Goal: Answer question/provide support

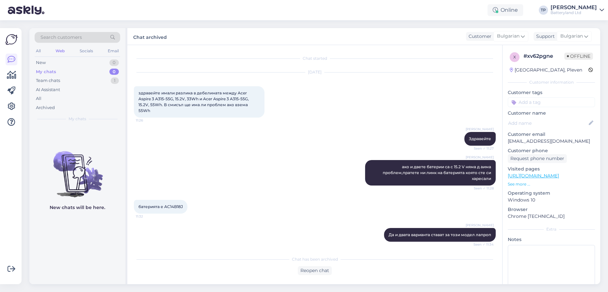
scroll to position [292, 0]
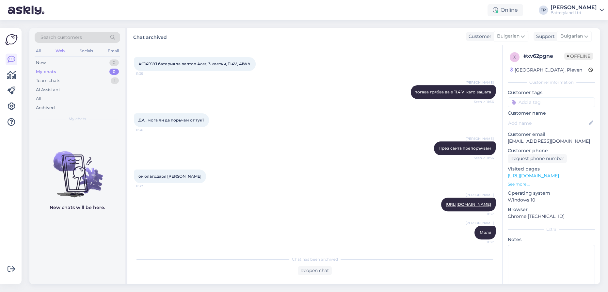
click at [87, 73] on div "My chats 0" at bounding box center [78, 71] width 86 height 9
click at [83, 84] on div "Team chats 1" at bounding box center [78, 80] width 86 height 9
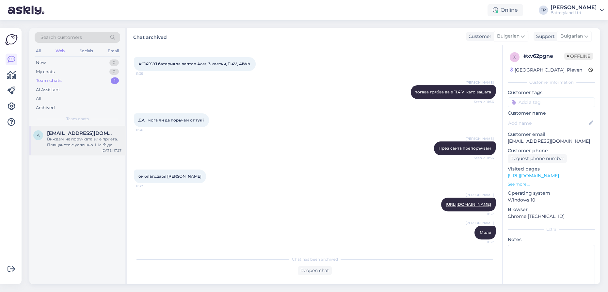
click at [71, 150] on div "a [EMAIL_ADDRESS][DOMAIN_NAME] Виждам, че поръчката ви е приета. Плащането е ус…" at bounding box center [77, 140] width 96 height 29
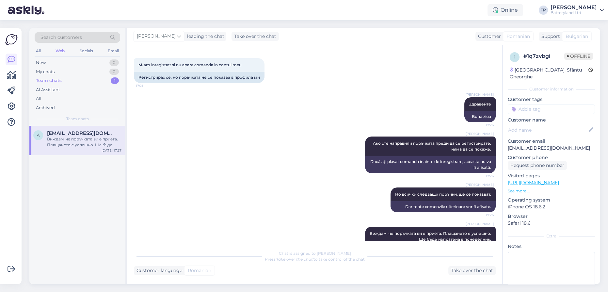
scroll to position [0, 0]
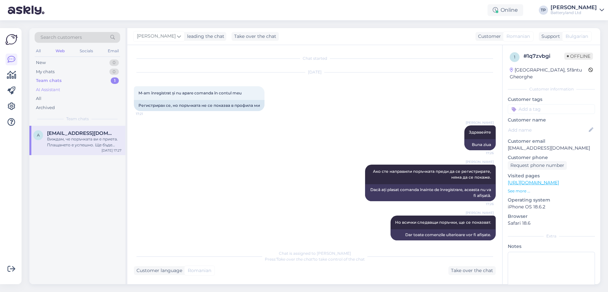
click at [82, 87] on div "AI Assistant" at bounding box center [78, 89] width 86 height 9
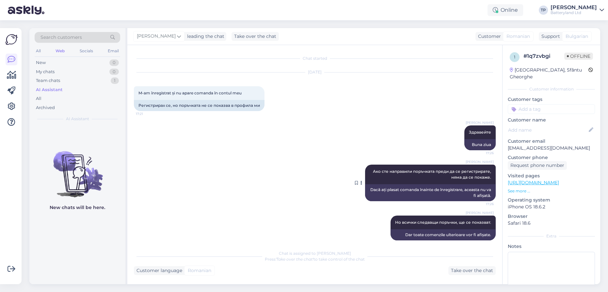
scroll to position [58, 0]
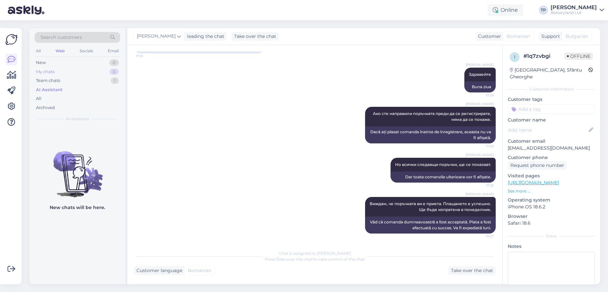
click at [84, 73] on div "My chats 0" at bounding box center [78, 71] width 86 height 9
click at [83, 61] on div "New 1" at bounding box center [78, 62] width 86 height 9
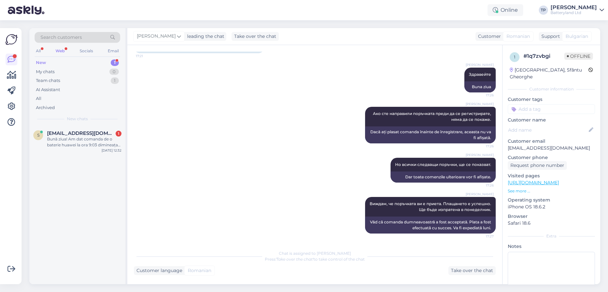
drag, startPoint x: 89, startPoint y: 141, endPoint x: 95, endPoint y: 155, distance: 15.2
click at [88, 141] on div "Bună ziua! Am dat comanda de o baterie huawei la ora 9:03 dimineața acum am vru…" at bounding box center [84, 142] width 74 height 12
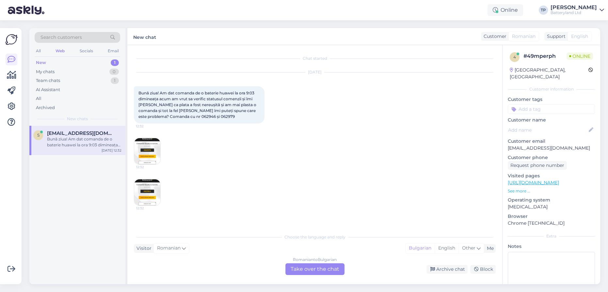
click at [311, 269] on div "Romanian to Bulgarian Take over the chat" at bounding box center [314, 269] width 59 height 12
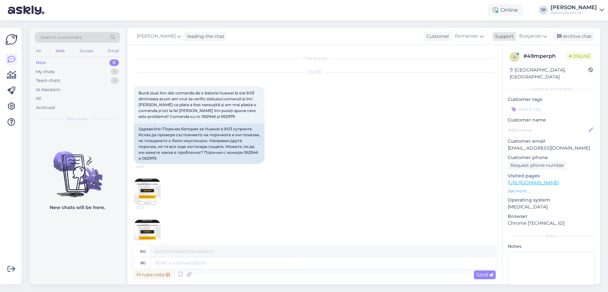
click at [537, 36] on span "Bulgarian" at bounding box center [530, 36] width 23 height 7
type input "en"
click at [514, 66] on link "English" at bounding box center [521, 65] width 72 height 10
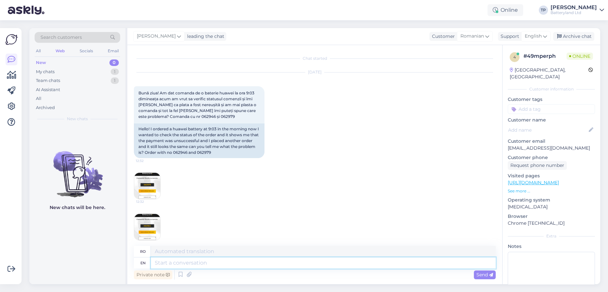
click at [196, 262] on textarea at bounding box center [323, 262] width 345 height 11
drag, startPoint x: 196, startPoint y: 153, endPoint x: 206, endPoint y: 152, distance: 9.2
click at [206, 152] on div "Hello! I ordered a huawei battery at 9:03 in the morning now I wanted to check …" at bounding box center [199, 140] width 131 height 35
copy div "62946"
drag, startPoint x: 232, startPoint y: 152, endPoint x: 217, endPoint y: 152, distance: 15.0
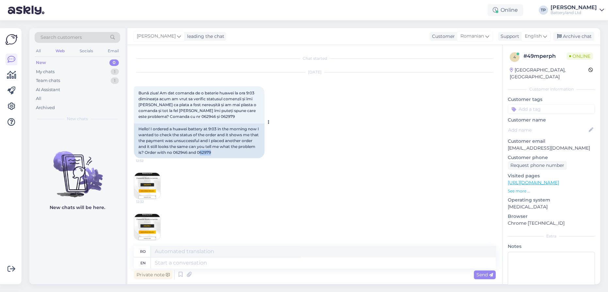
click at [217, 152] on div "Hello! I ordered a huawei battery at 9:03 in the morning now I wanted to check …" at bounding box center [199, 140] width 131 height 35
copy div "62979"
click at [216, 264] on textarea at bounding box center [323, 262] width 345 height 11
type textarea "Hello"
type textarea "Buna ziua"
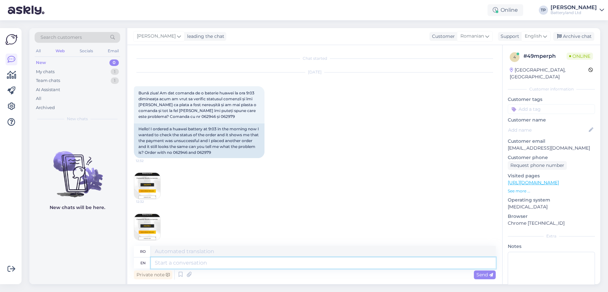
scroll to position [46, 0]
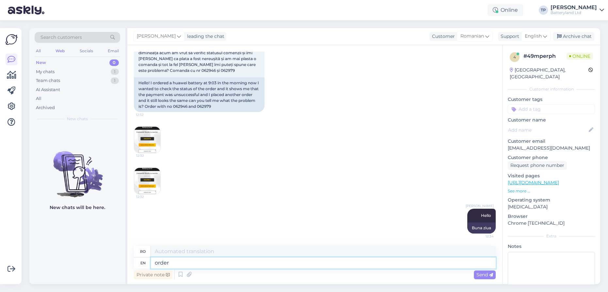
type textarea "order"
type textarea "comanda"
paste textarea "62946"
type textarea "order 62946 i"
type textarea "comanda 62946"
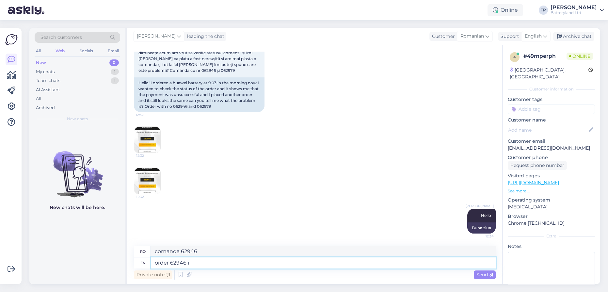
type textarea "order 62946 i"
type textarea "comanda 62946 i"
type textarea "order 62946 i pay"
type textarea "comanda 62946 eu plătesc"
type textarea "order 62946 i pay via"
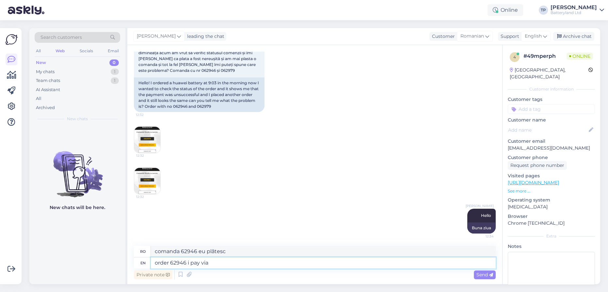
type textarea "comanda 62946 plătesc prin"
type textarea "order 62946 i pay via paypal"
type textarea "Comanda 62946 am plătit prin PayPal"
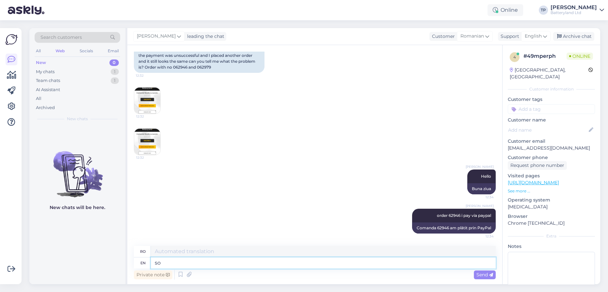
type textarea "so"
type textarea "aşa"
type textarea "so we w"
type textarea "așa că noi"
type textarea "so we wi"
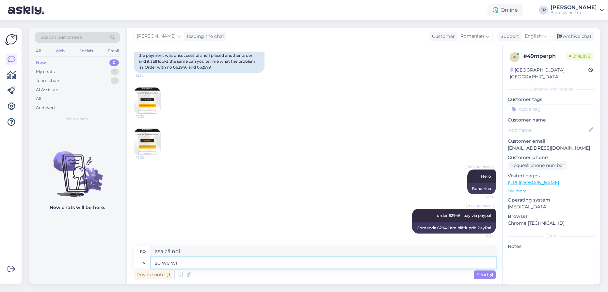
type textarea "deci vom"
type textarea "so we will"
type textarea "așa că vom"
type textarea "so we will cance"
type textarea "deci vom putea"
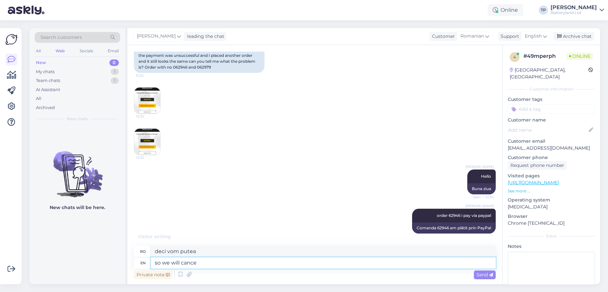
type textarea "so we will cancel"
type textarea "așa că vom anula"
type textarea "so we will cancel only"
type textarea "așa că vom [PERSON_NAME]"
type textarea "so we will cancel only order"
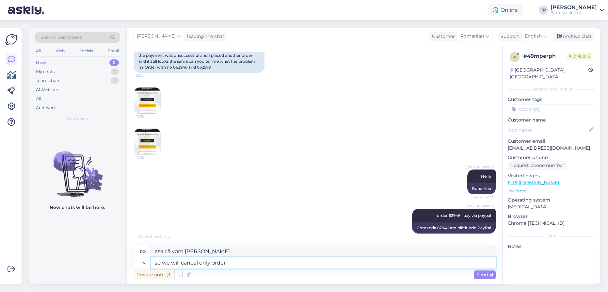
type textarea "deci vom [PERSON_NAME] comanda"
drag, startPoint x: 216, startPoint y: 66, endPoint x: 238, endPoint y: 68, distance: 21.6
click at [238, 68] on div "Hello! I ordered a huawei battery at 9:03 in the morning now I wanted to check …" at bounding box center [199, 55] width 131 height 35
copy div "062979"
click at [251, 267] on textarea "so we will cancel only order" at bounding box center [323, 262] width 345 height 11
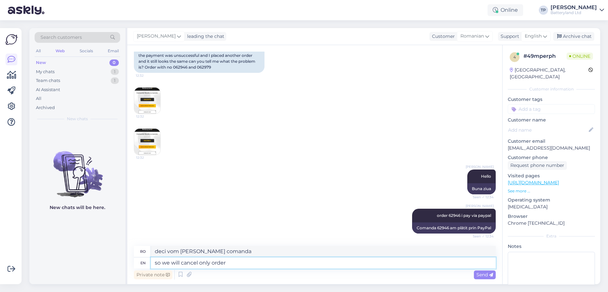
paste textarea "062979"
type textarea "so we will cancel only order 062979"
type textarea "Deci vom [PERSON_NAME] comanda 062979"
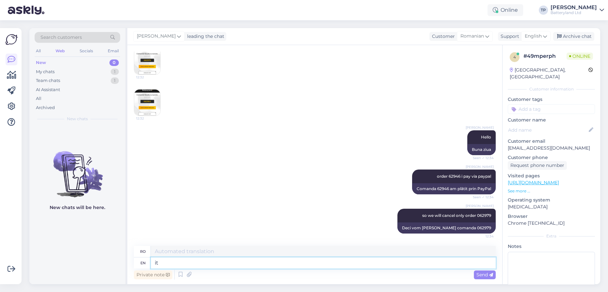
type textarea "i"
type textarea "acesta"
type textarea "If"
type textarea "Dacă"
type textarea "If we"
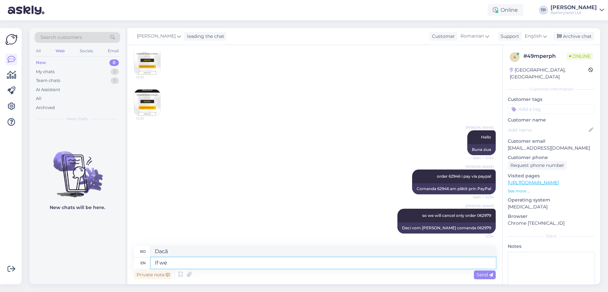
type textarea "Dacă noi"
type textarea "If we can't"
type textarea "Dacă nu putem"
type textarea "If we can't manage t"
type textarea "Dacă nu putem gestiona"
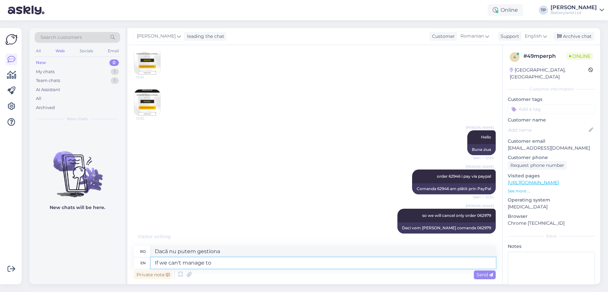
type textarea "If we can't manage to s"
type textarea "Dacă nu reușim să"
type textarea "If we can't manage to send i"
type textarea "Dacă nu reușim să trimitem"
type textarea "If we can't manage to send it"
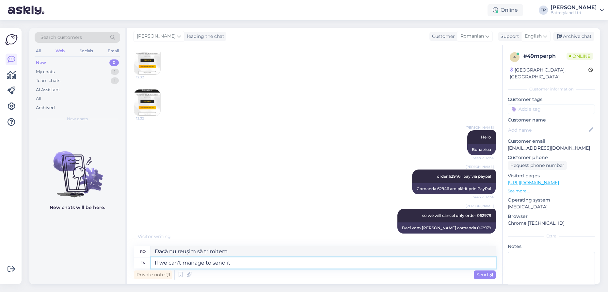
type textarea "Dacă nu reușim să o trimitem"
type textarea "If we can't manage to send it [DATE],we wi"
type textarea "Dacă nu reușim să-l trimitem astăzi, noi"
type textarea "If we can't manage to send it [DATE],we will"
type textarea "Dacă nu reușim să-l trimitem astăzi, vom..."
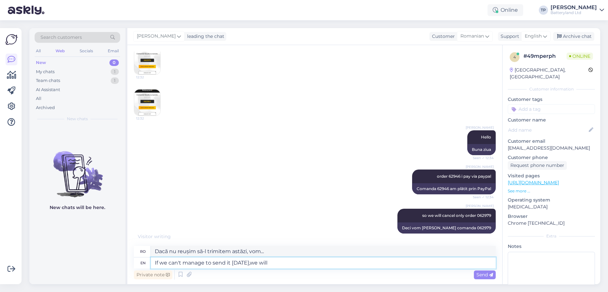
click at [247, 261] on textarea "If we can't manage to send it [DATE],we will" at bounding box center [323, 262] width 345 height 11
click at [273, 262] on textarea "If we can't manage to send it [DATE], we will" at bounding box center [323, 262] width 345 height 11
type textarea "If we can't manage to send it [DATE], we will send"
type textarea "Dacă nu reușim să-l trimitem astăzi, îl vom trimite"
type textarea "If we can't manage to send it [DATE], we will send your o"
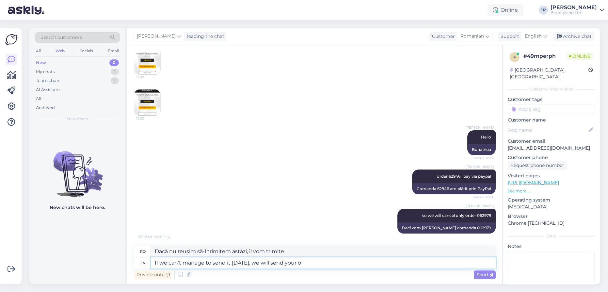
type textarea "Dacă nu reușim să-l trimitem astăzi, vă vom trimite al dumneavoastră."
type textarea "If we can't manage to send it [DATE], we will send your order t"
type textarea "Dacă nu reușim să o trimitem astăzi, vom trimite comanda dumneavoastră."
type textarea "If we can't manage to send it [DATE], we will send your order tomm"
type textarea "Dacă nu reușim să o trimitem astăzi, vom trimite comanda dumneavoastră la"
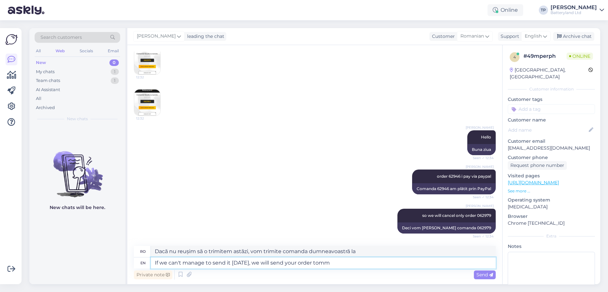
type textarea "If we can't manage to send it [DATE], we will send your order [PERSON_NAME]"
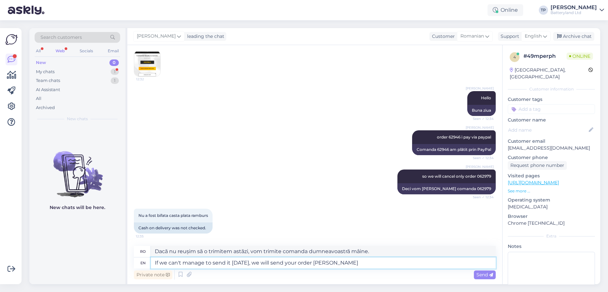
type textarea "Dacă nu reușim să o trimitem astăzi, vom trimite comanda dumneavoastră mai târz…"
type textarea "If we can't manage to send it [DATE], we will send your order tomowwow"
type textarea "Dacă nu reușim să o trimitem astăzi, vom trimite comanda dvs. mâine."
type textarea "If we can't manage to send it [DATE], we will send your order tomo"
type textarea "Dacă nu reușim să o trimitem astăzi, vom trimite comanda dumneavoastră mai târz…"
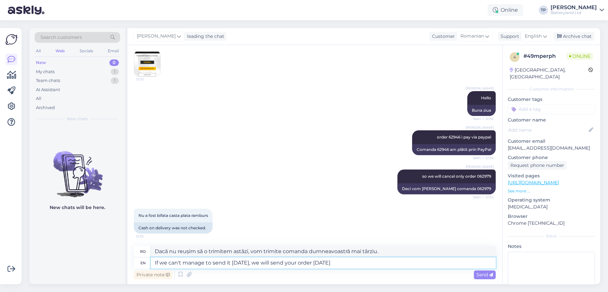
type textarea "If we can't manage to send it [DATE], we will send your order [DATE]"
type textarea "Dacă nu reușim să o trimitem astăzi, vom trimite comanda dumneavoastră mâine."
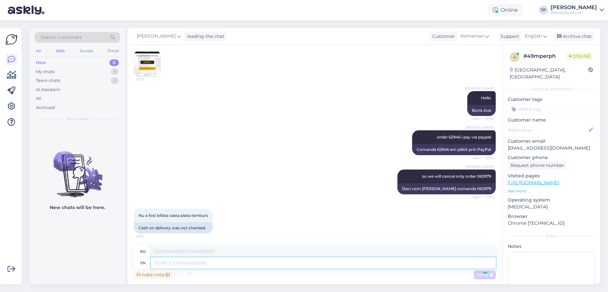
scroll to position [214, 0]
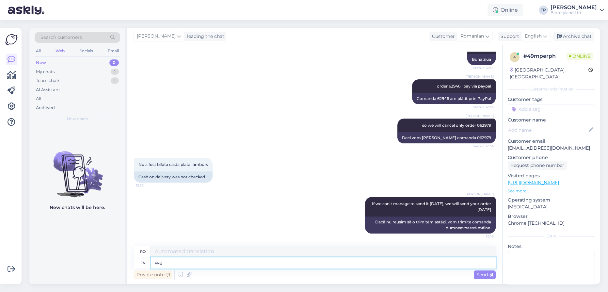
type textarea "we"
type textarea "noi"
type textarea "we will"
type textarea "vom"
type textarea "we will camcel t"
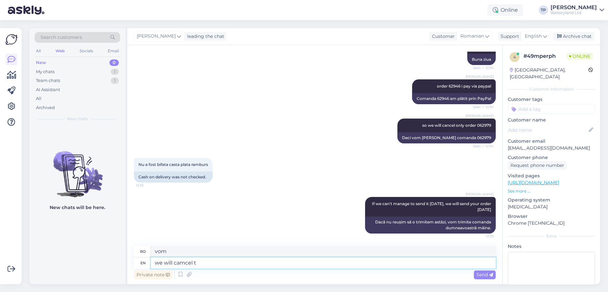
type textarea "noi vom [PERSON_NAME]"
type textarea "we will camcel the"
type textarea "vom [PERSON_NAME]"
type textarea "we will camcel the cash o"
type textarea "vom lua banii"
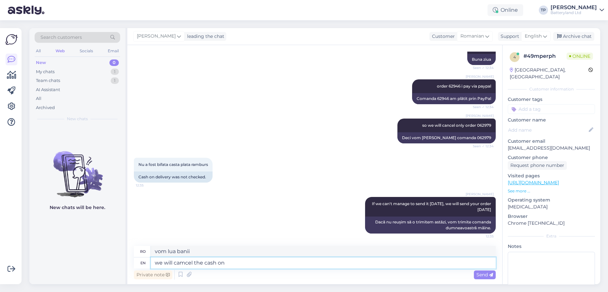
type textarea "we will camcel the cash on d"
type textarea "vom aranja banii"
type textarea "we will camcel the cash on delivery"
type textarea "Vom primi plata în numerar la livrare"
type textarea "we will camcel the cash on delivery order"
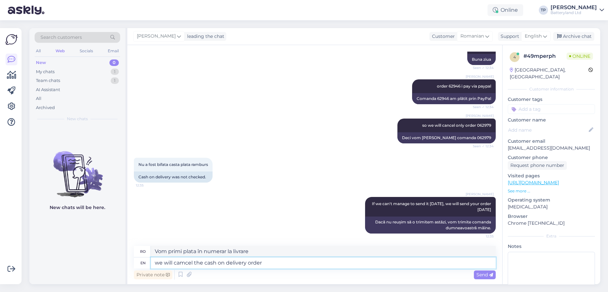
type textarea "Vom procesa comanda ramburs la livrare"
click at [182, 263] on textarea "we will camcel the cash on delivery order" at bounding box center [323, 262] width 345 height 11
type textarea "we will cancel the cash on delivery order"
type textarea "Vom anula comanda cu plata ramburs la livrare"
click at [272, 263] on textarea "we will cancel the cash on delivery order" at bounding box center [323, 262] width 345 height 11
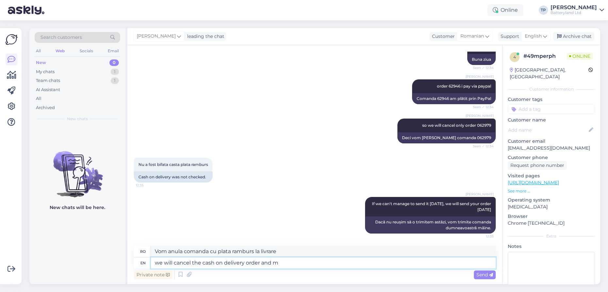
type textarea "we will cancel the cash on delivery order and ma"
type textarea "vom anula comanda cu plata ramburs la livrare și"
type textarea "we will cancel the cash on delivery order and mark"
type textarea "Vom anula comanda cu plata ramburs și vom marca"
type textarea "we will cancel the cash on delivery order and mark it a"
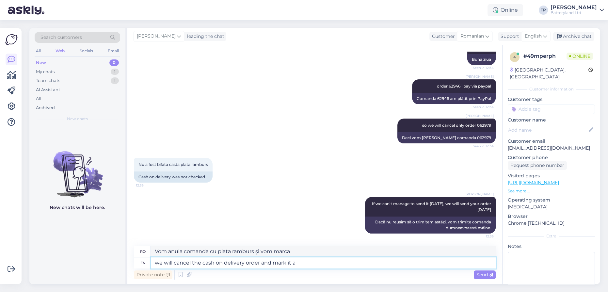
type textarea "Vom anula comanda cu plata ramburs și o vom marca"
type textarea "we will cancel the cash on delivery order and mark it as a"
type textarea "Vom anula comanda cu plata ramburs și o vom marca ca"
type textarea "we will cancel the cash on delivery order and mark it as a d"
type textarea "Vom anula comanda cu plata la livrare și o vom marca ca fiind"
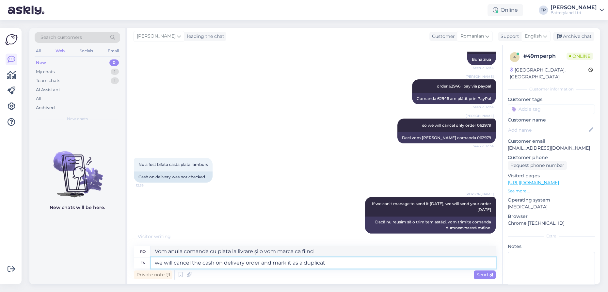
type textarea "we will cancel the cash on delivery order and mark it as a duplicate"
type textarea "Vom anula comanda cu plata la livrare și o vom marca ca duplicat"
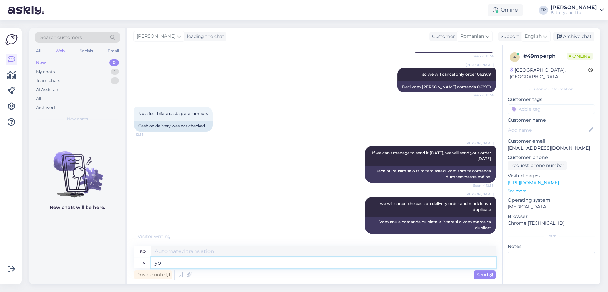
scroll to position [272, 0]
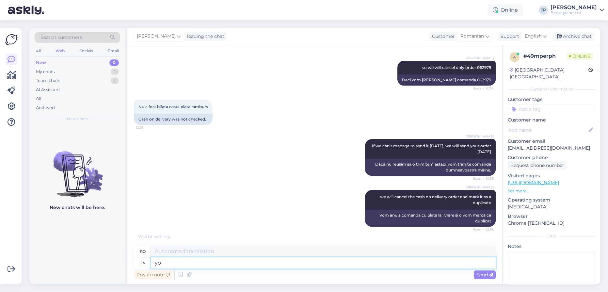
type textarea "you"
type textarea "tu"
type textarea "you have"
type textarea "aveți"
type textarea "you have ordered"
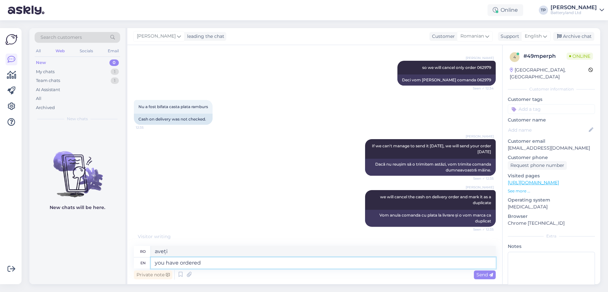
type textarea "ai comandat"
type textarea "you have ordered 2 d"
type textarea "ai comandat 2"
type textarea "you have ordered 2 different"
type textarea "ai comandat 2 produse diferite"
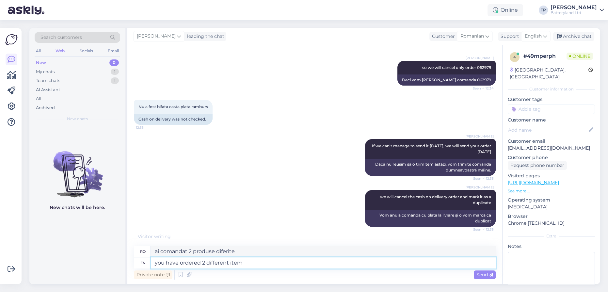
type textarea "you have ordered 2 different items"
type textarea "ai comandat 2 articole diferite"
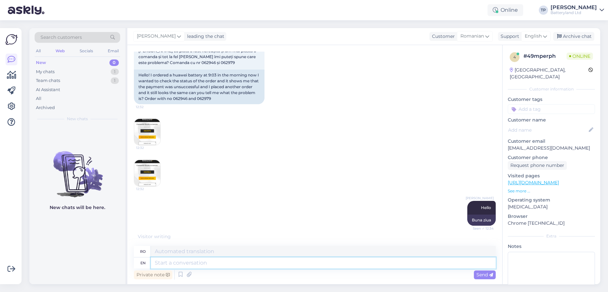
scroll to position [44, 0]
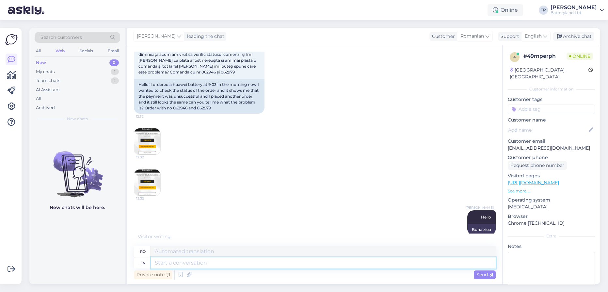
click at [219, 264] on textarea at bounding box center [323, 262] width 345 height 11
type textarea "ok,t"
type textarea "Bine,"
type textarea "ok,there"
type textarea "bine, acolo"
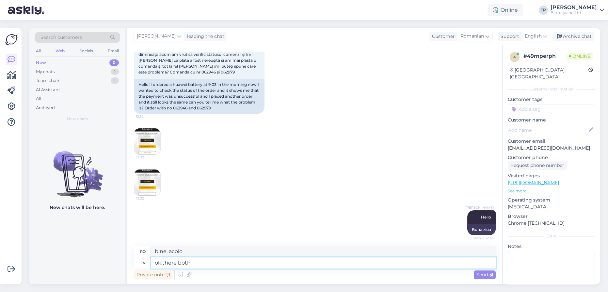
type textarea "ok,there both"
type textarea "ok, ambele sunt"
type textarea "ok,there both orders"
type textarea "ok, sunt ambele comenzi"
type textarea "ok,there both orders are"
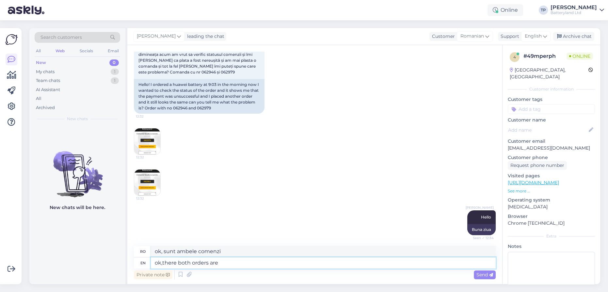
type textarea "ok, ambele ordine sunt"
type textarea "ok,there both orders are with"
type textarea "ok, ambele comenzi sunt cu"
type textarea "ok,there both orders are with cash o"
type textarea "ok, ambele comenzi sunt cu numerar"
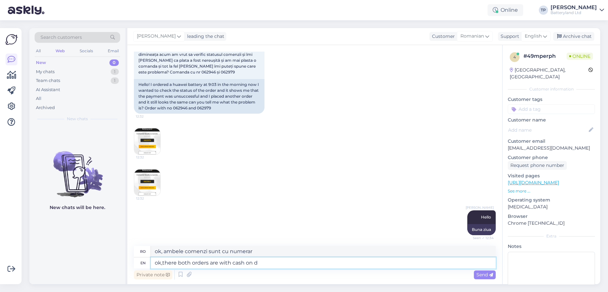
type textarea "ok,there both orders are with cash on de"
type textarea "ok, ambele comenzi sunt cu numerar."
type textarea "ok,there both orders are with cash on delivery"
type textarea "ok, ambele comenzi sunt cu plata ramburs la livrare"
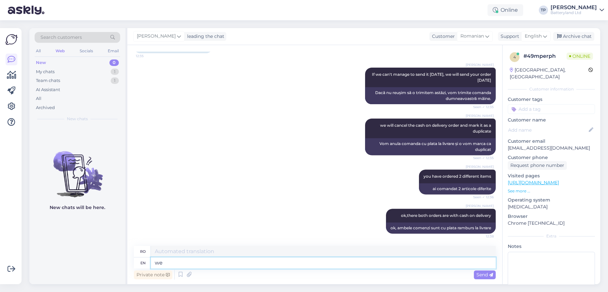
type textarea "we"
type textarea "noi"
type textarea "we can'"
type textarea "Putem"
type textarea "we can't"
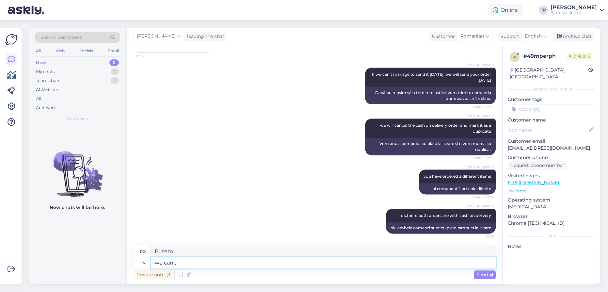
type textarea "nu putem"
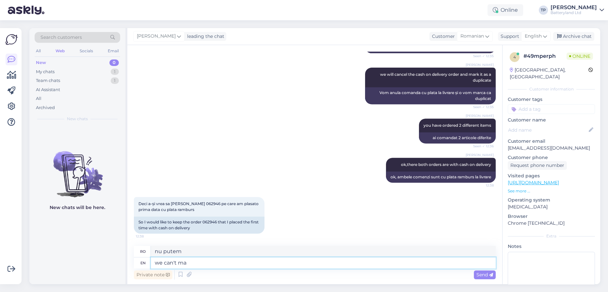
type textarea "we can't mar"
type textarea "nu putem strica"
type textarea "we can't mark"
type textarea "nu putem marca"
type textarea "we can't mark them a"
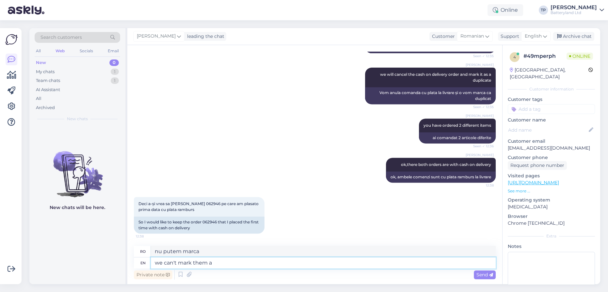
type textarea "nu le putem marca"
type textarea "we can't mark them as"
type textarea "nu le putem marca ca"
type textarea "we can't mark them as pay"
type textarea "Nu le putem marca ca plătite"
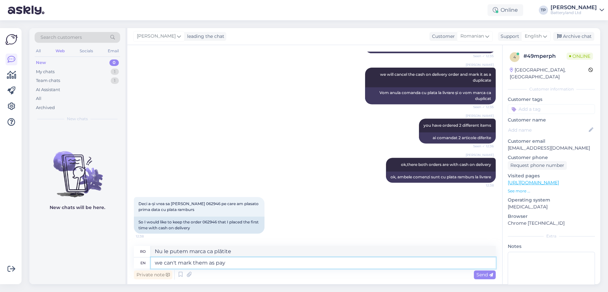
type textarea "we can't mark them as pa"
type textarea "Nu le putem marca ca PA"
type textarea "we can't mark them as paied"
type textarea "Nu le putem marca ca plătite"
type textarea "we can't mark them as pay"
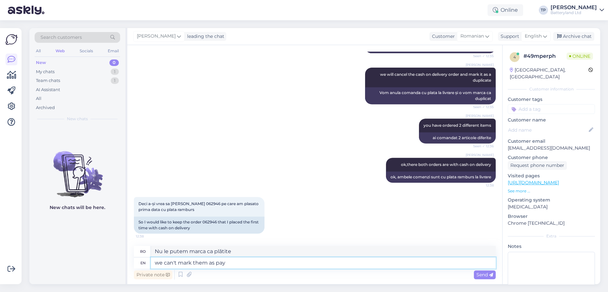
type textarea "Nu le putem marca ca PA"
type textarea "we can't mark them as payed"
type textarea "Nu le putem marca ca plătite"
type textarea "we can't mark them as payed because"
type textarea "Nu le putem marca ca plătite deoarece"
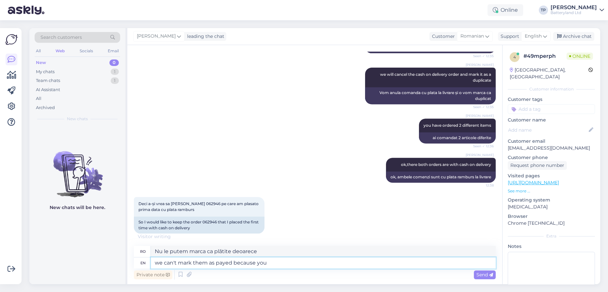
type textarea "we can't mark them as payed because you"
type textarea "Nu le putem marca ca plătite deoarece dvs."
type textarea "we can't mark them as payed because you pay"
type textarea "Nu le putem marca ca plătite deoarece plătiți"
type textarea "we can't mark them as payed because you pay on"
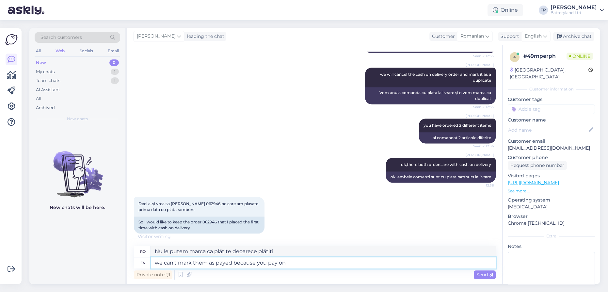
type textarea "Nu le putem marca ca plătite deoarece plătiți pe"
type textarea "we can't mark them as payed because you pay on delivery"
type textarea "Nu le putem marca ca plătite deoarece plătiți la livrare."
drag, startPoint x: 222, startPoint y: 262, endPoint x: 231, endPoint y: 263, distance: 9.9
click at [231, 263] on textarea "we can't mark them as payed because you pay on delivery" at bounding box center [323, 262] width 345 height 11
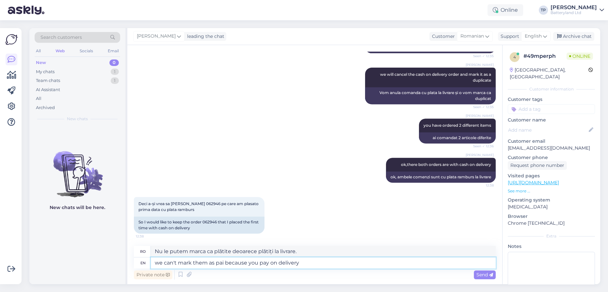
type textarea "we can't mark them as paid because you pay on delivery"
type textarea "Nu le putem marca ca plătite deoarece plătiți la livrare"
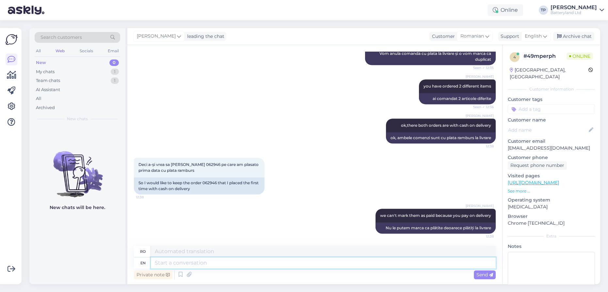
click at [227, 263] on textarea at bounding box center [323, 262] width 345 height 11
type textarea "Ok, w"
type textarea "Bine,"
type textarea "Ok, we w"
type textarea "Bine, noi"
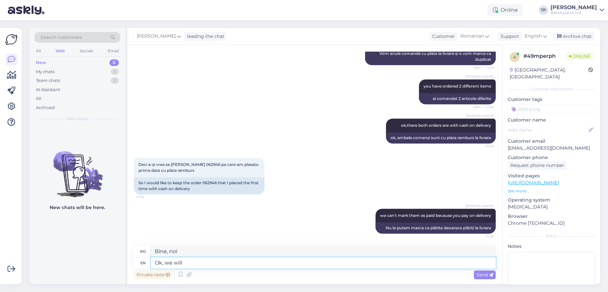
type textarea "Ok, we will"
type textarea "Bine, vom"
type textarea "Ok, we will do"
type textarea "Bine, vom face"
type textarea "Ok, we will do that"
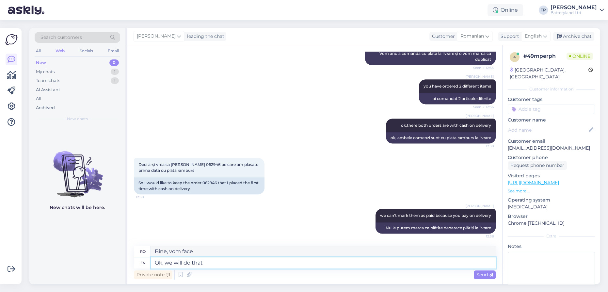
type textarea "Bine, vom face asta"
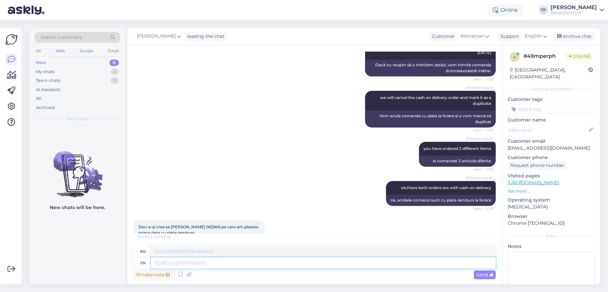
scroll to position [480, 0]
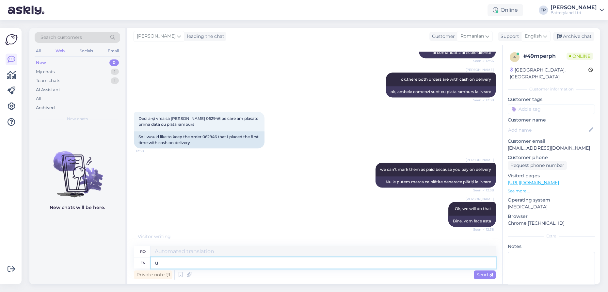
type textarea "u m"
type textarea "tu"
type textarea "u mean"
type textarea "vrei să spui"
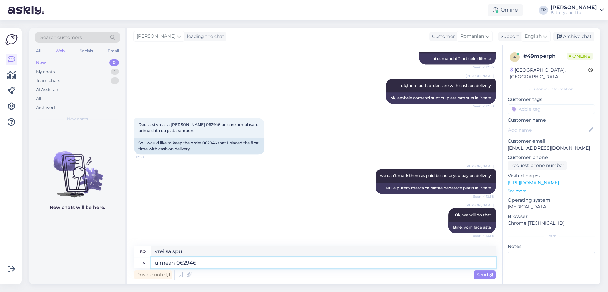
type textarea "u mean 062946"
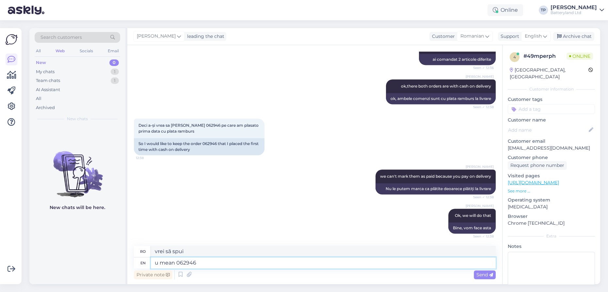
type textarea "vrei să spui 062946?"
type textarea "u mean 062946 ,tha"
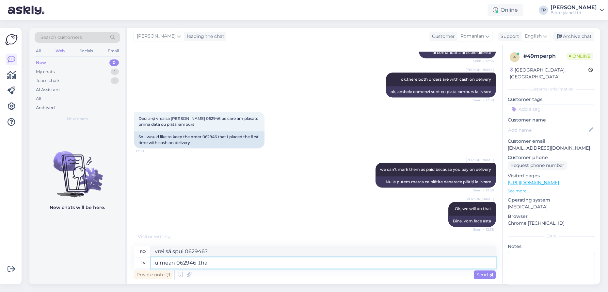
type textarea "Vrei să spui 062946, asta?"
type textarea "u mean 062946 ,that is"
type textarea "Adică 062946, adică?"
type textarea "u mean 062946 ,that is your o"
type textarea "Adică 062946, acela este al tău?"
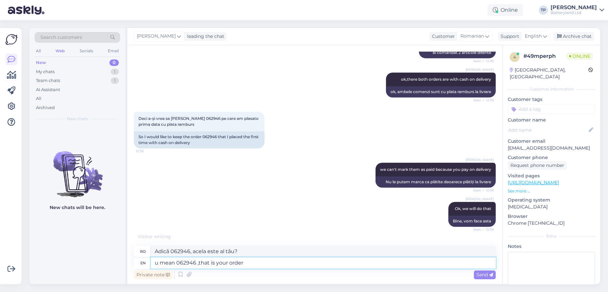
type textarea "u mean 062946 ,that is your order"
type textarea "Adică 062946, aceea este comanda ta?"
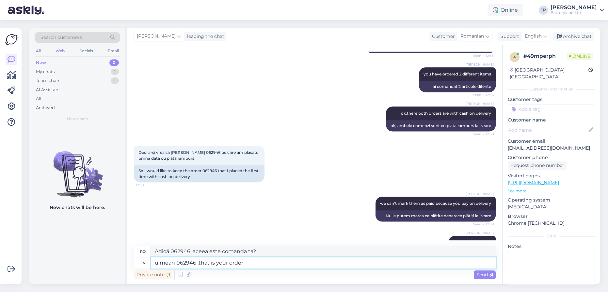
scroll to position [473, 0]
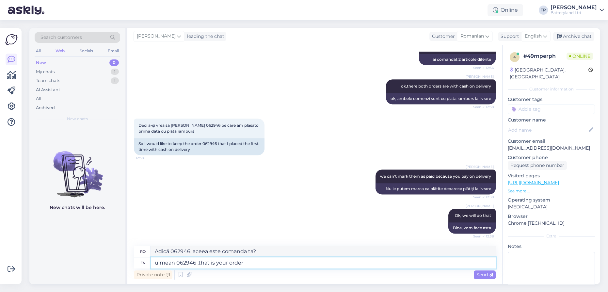
drag, startPoint x: 189, startPoint y: 262, endPoint x: 195, endPoint y: 263, distance: 6.0
click at [195, 263] on textarea "u mean 062946 ,that is your order" at bounding box center [323, 262] width 345 height 11
type textarea "u mean 062964 ,that is your order"
type textarea "Adică 062964, aceea este comanda ta?"
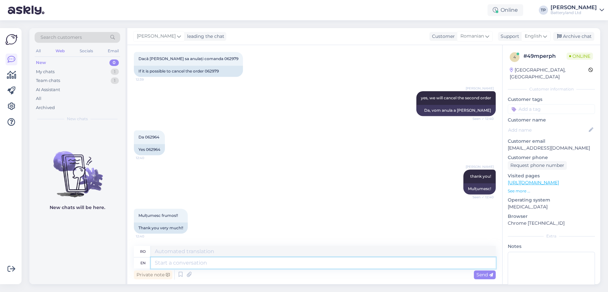
scroll to position [747, 0]
